Goal: Transaction & Acquisition: Purchase product/service

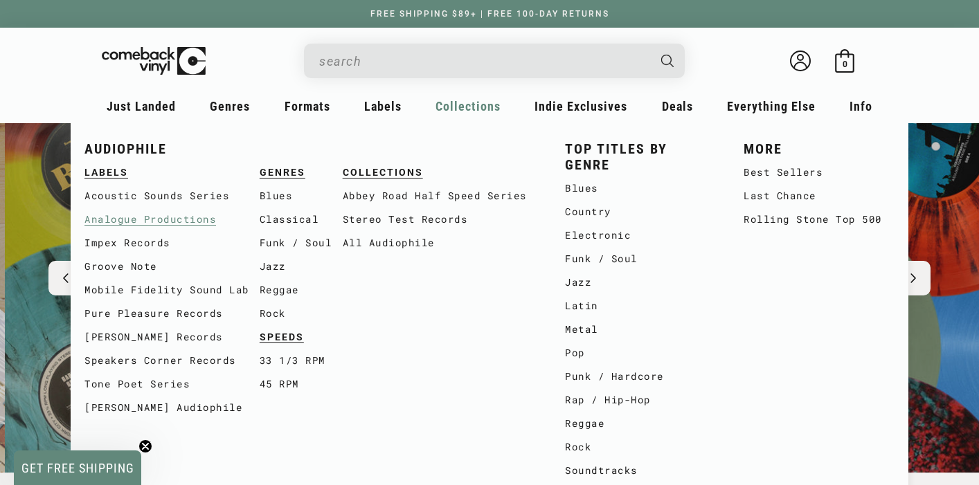
scroll to position [0, 979]
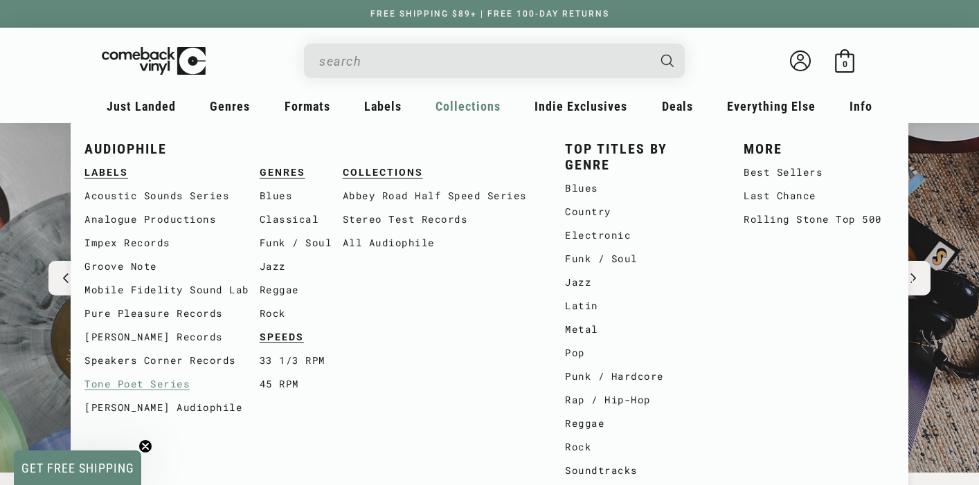
click at [138, 387] on link "Tone Poet Series" at bounding box center [171, 385] width 175 height 24
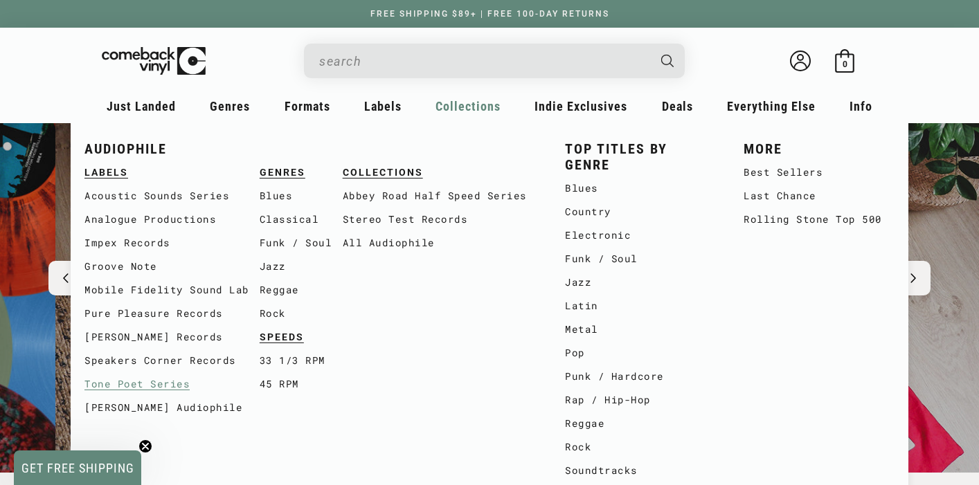
scroll to position [0, 1958]
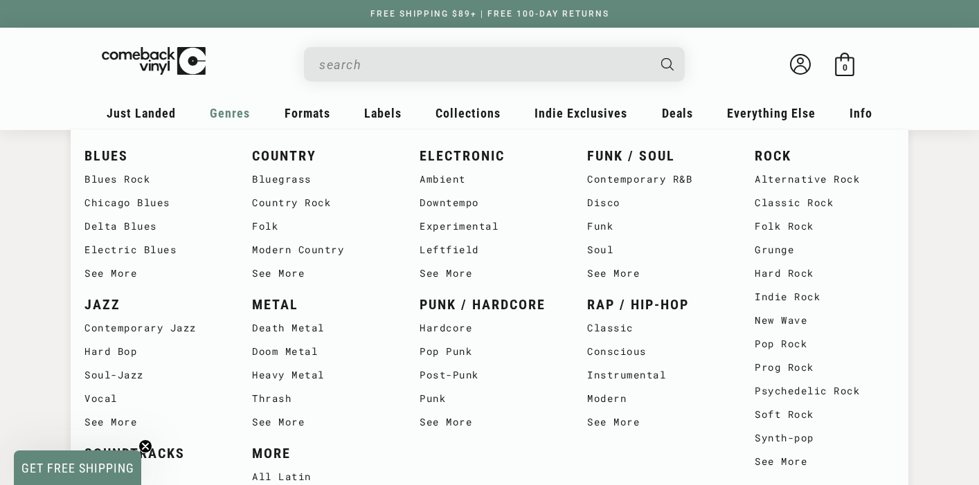
scroll to position [1521, 0]
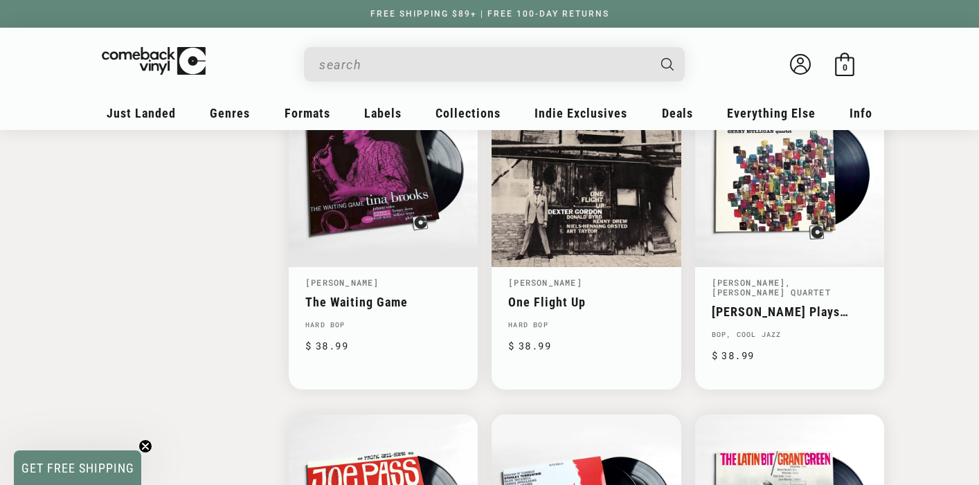
click at [144, 446] on icon "Close teaser" at bounding box center [146, 447] width 6 height 6
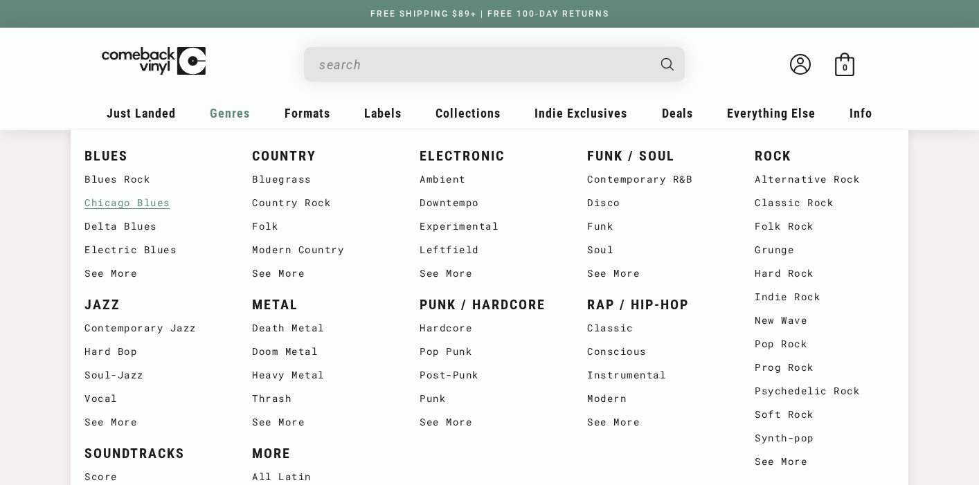
scroll to position [1734, 0]
click at [616, 273] on link "See More" at bounding box center [657, 274] width 140 height 24
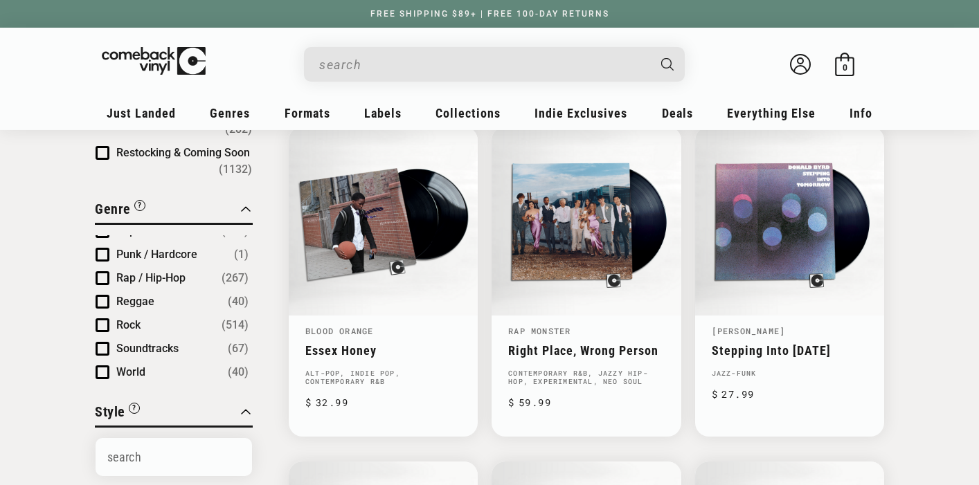
scroll to position [266, 0]
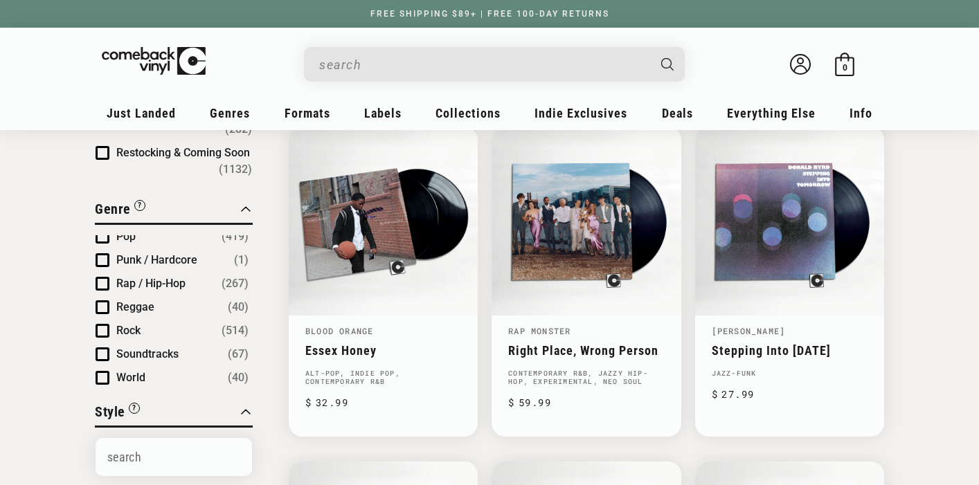
click at [103, 300] on span "Product filter" at bounding box center [103, 307] width 14 height 14
